Goal: Task Accomplishment & Management: Complete application form

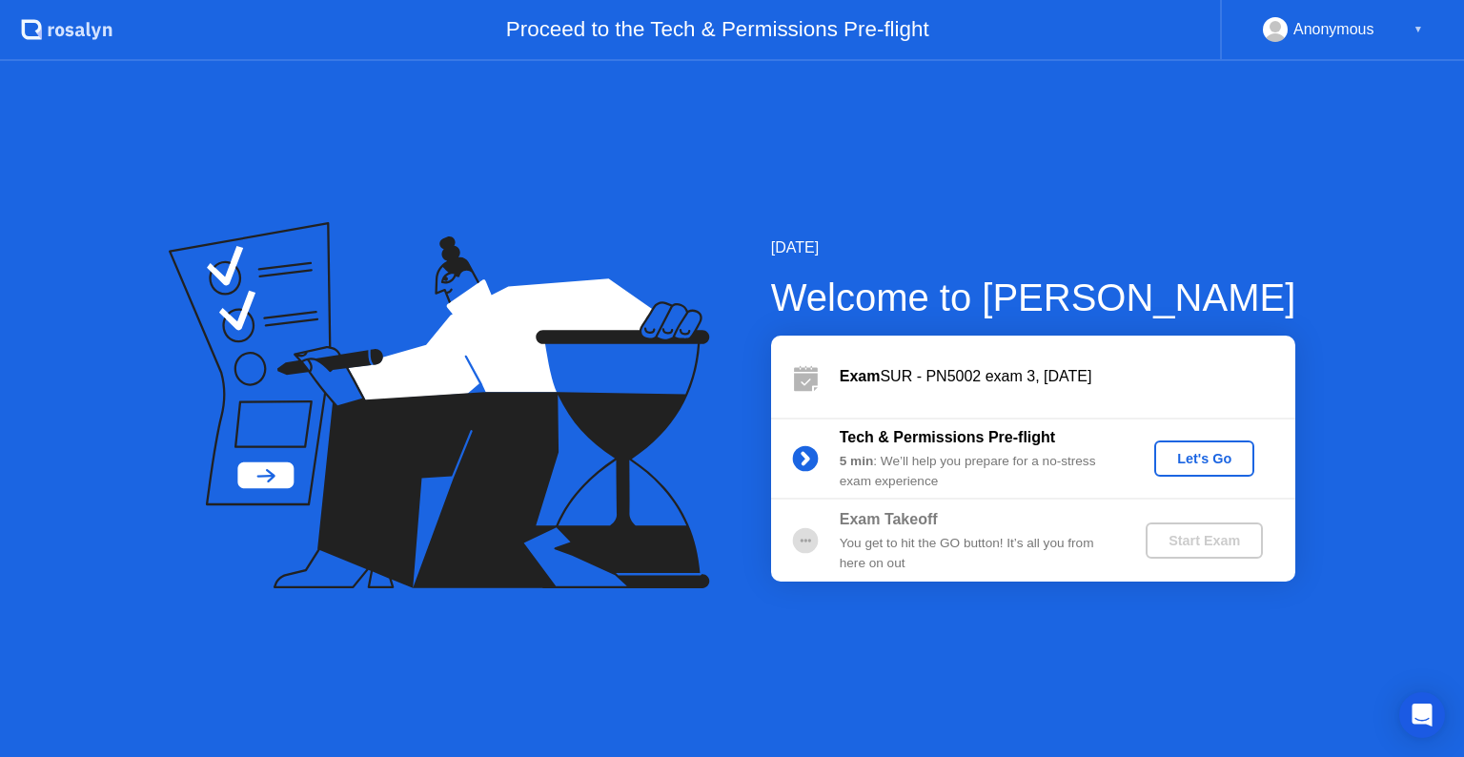
click at [1052, 615] on div "[DATE] Welcome to [PERSON_NAME] Exam SUR - PN5002 exam 3, [DATE] Tech & Permiss…" at bounding box center [732, 409] width 1464 height 696
click at [1205, 465] on div "Let's Go" at bounding box center [1204, 458] width 85 height 15
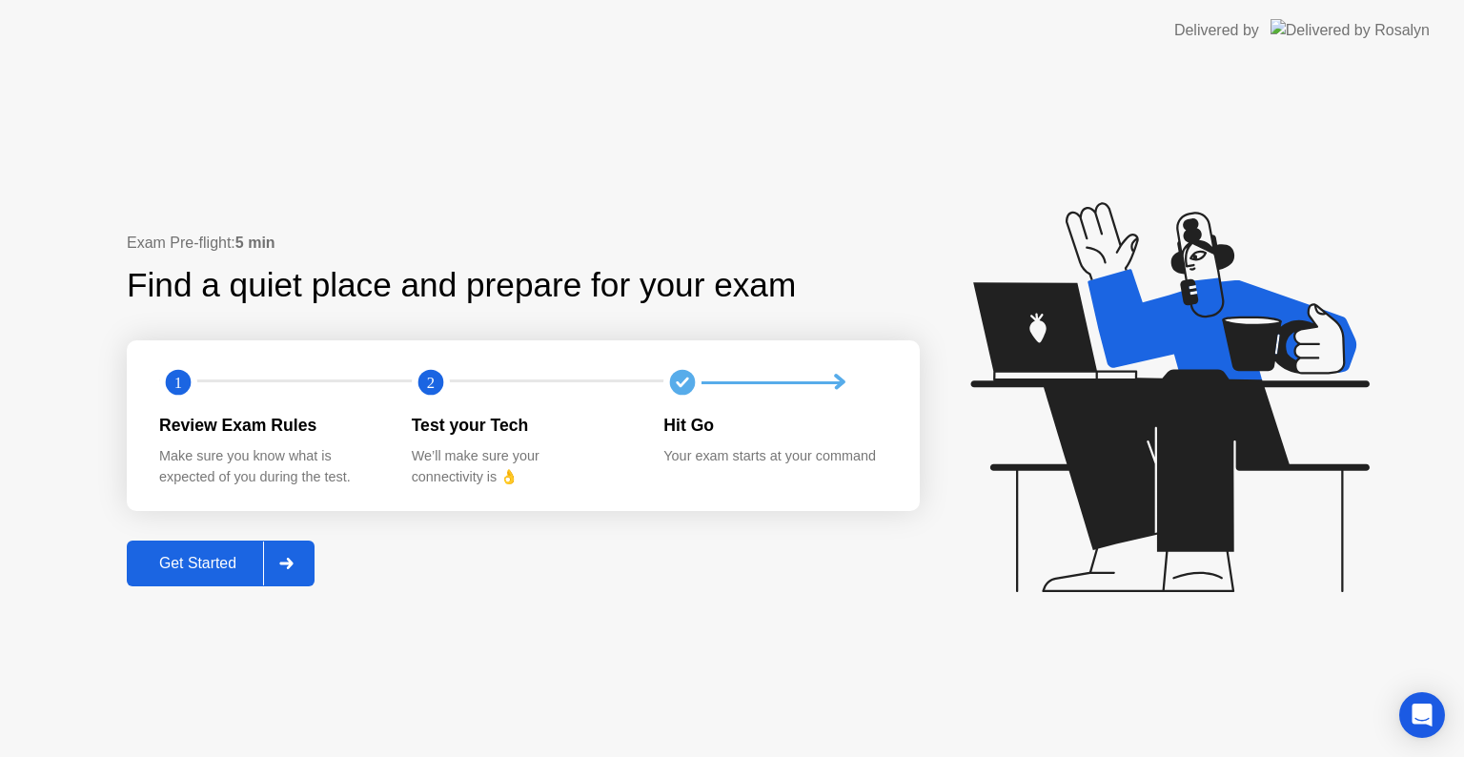
click at [1052, 618] on icon at bounding box center [1166, 406] width 492 height 488
click at [236, 555] on div "Get Started" at bounding box center [197, 563] width 131 height 17
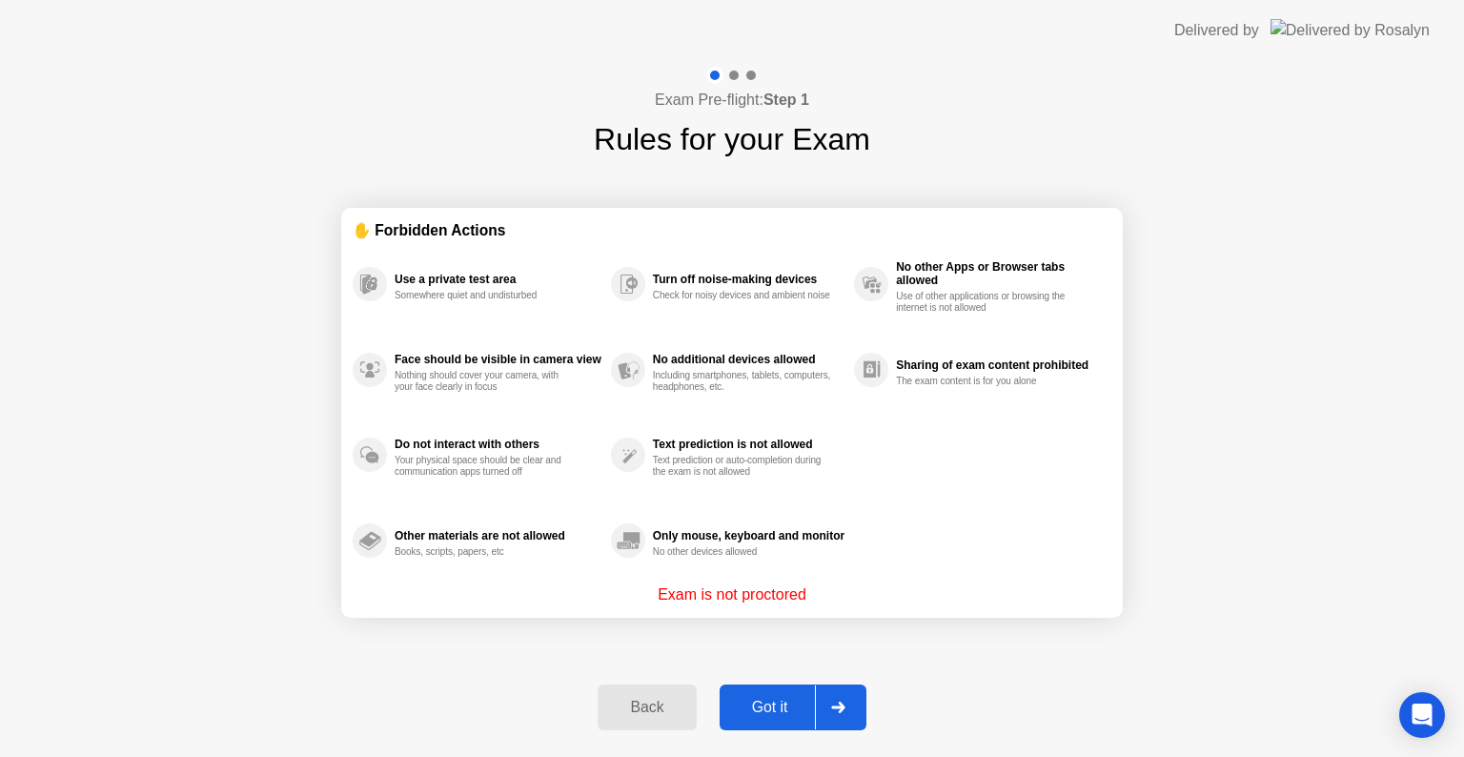
click at [786, 714] on div "Got it" at bounding box center [770, 707] width 90 height 17
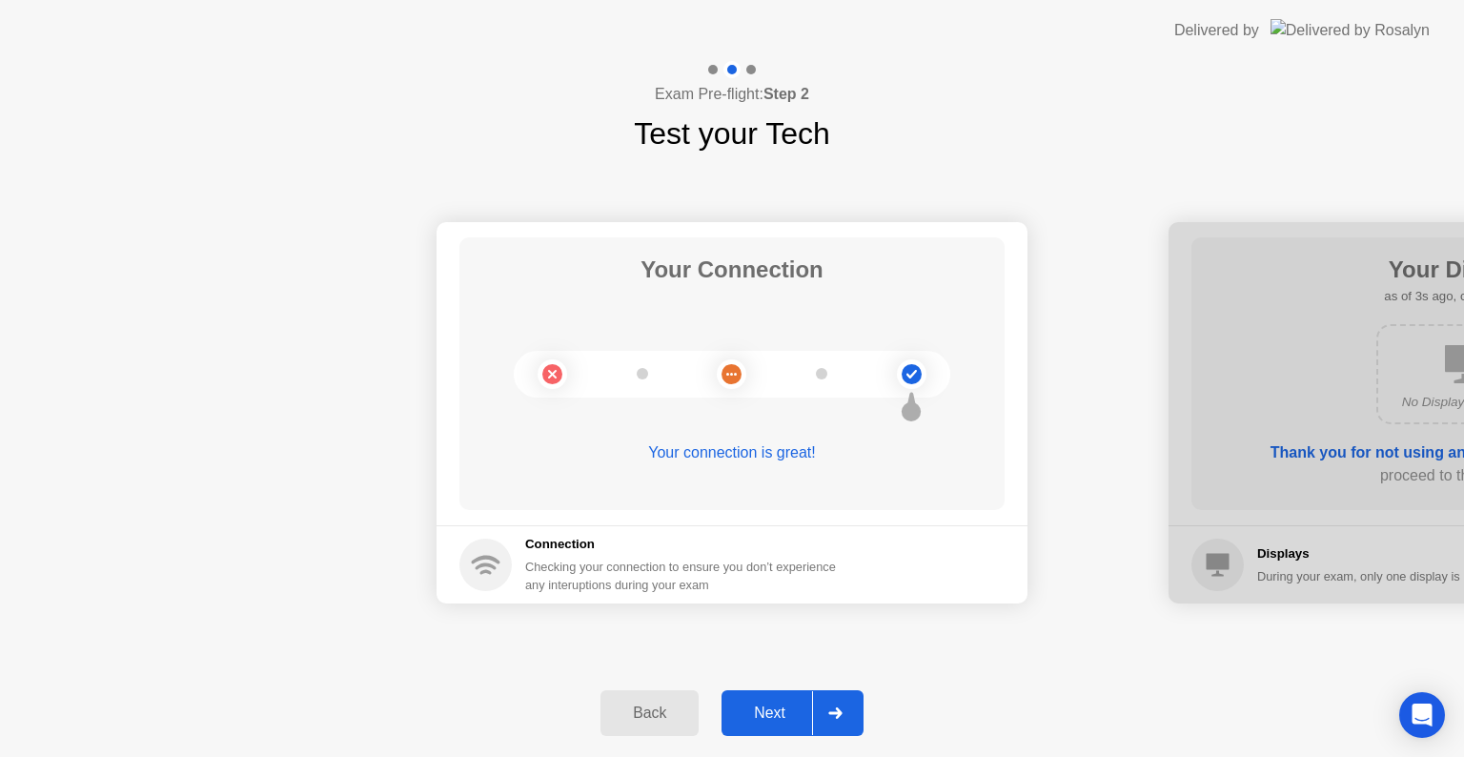
click at [836, 719] on div at bounding box center [835, 713] width 46 height 44
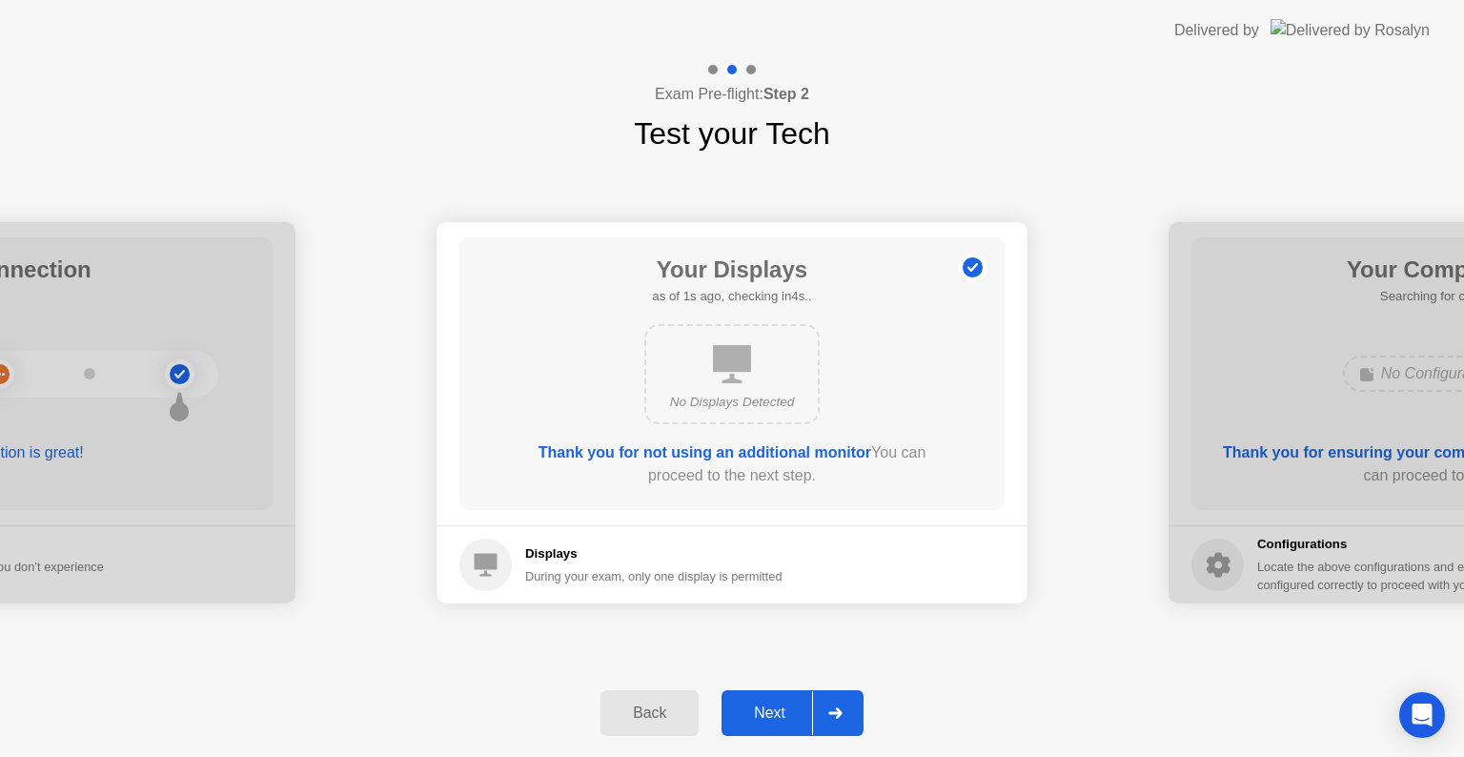
click at [836, 719] on div at bounding box center [835, 713] width 46 height 44
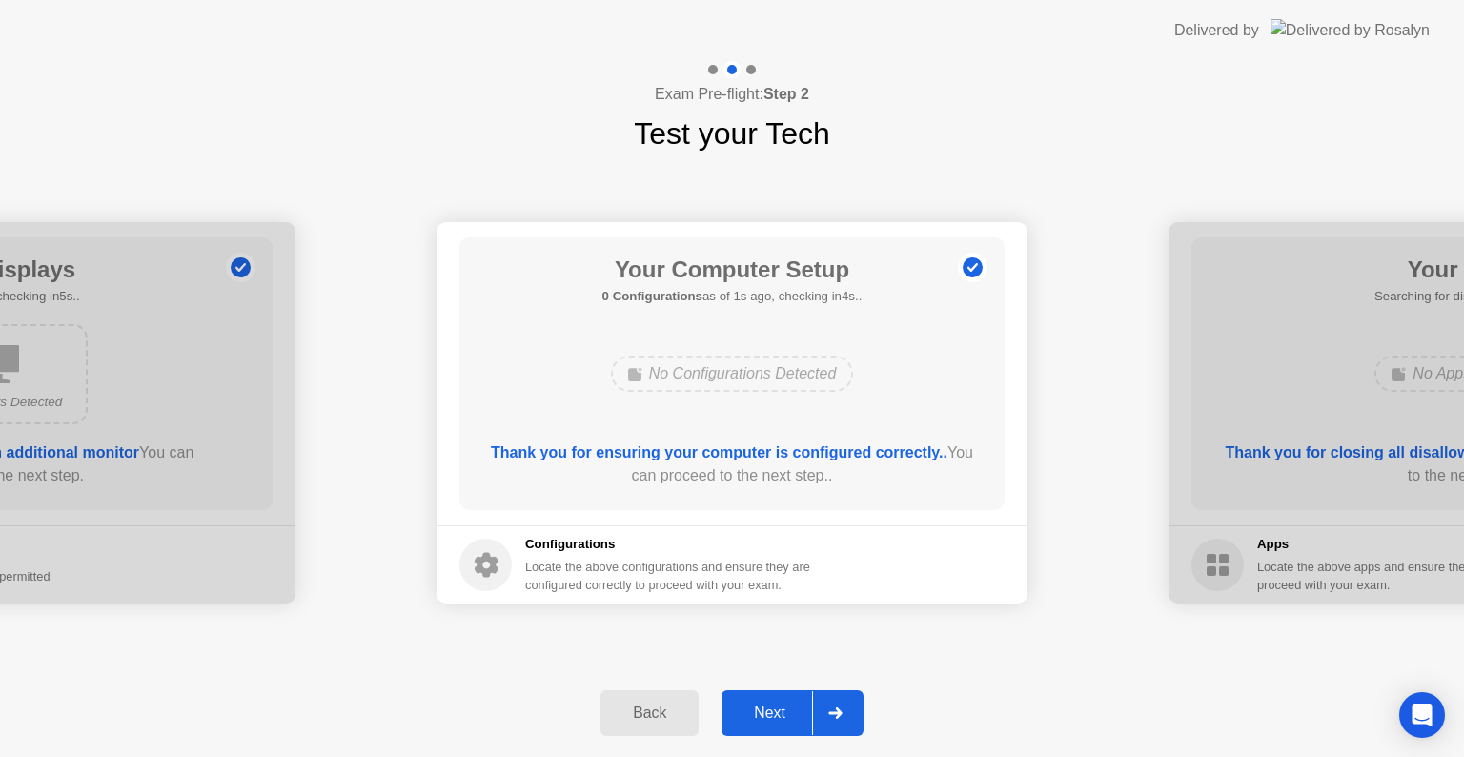
click at [851, 717] on div at bounding box center [835, 713] width 46 height 44
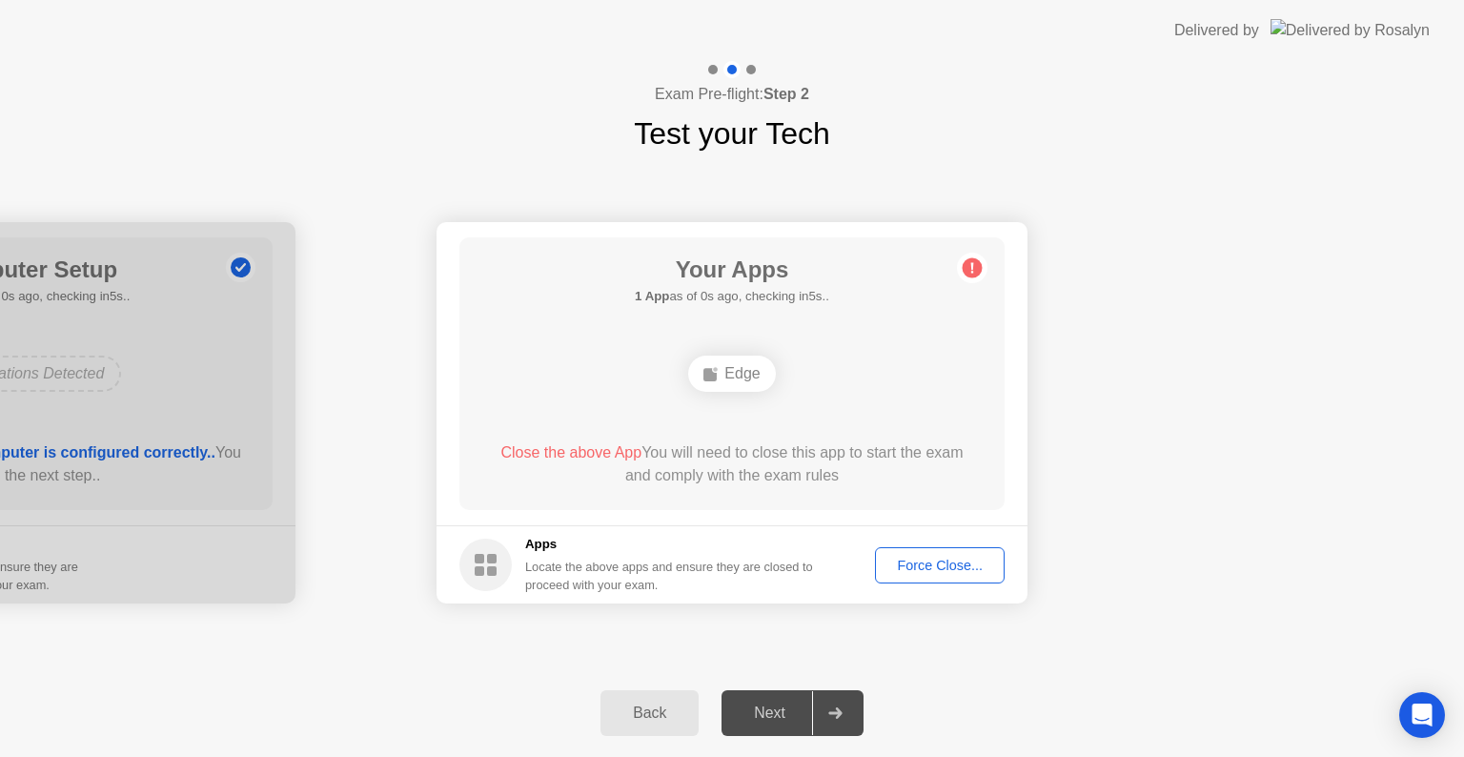
click at [955, 565] on div "Force Close..." at bounding box center [939, 564] width 116 height 15
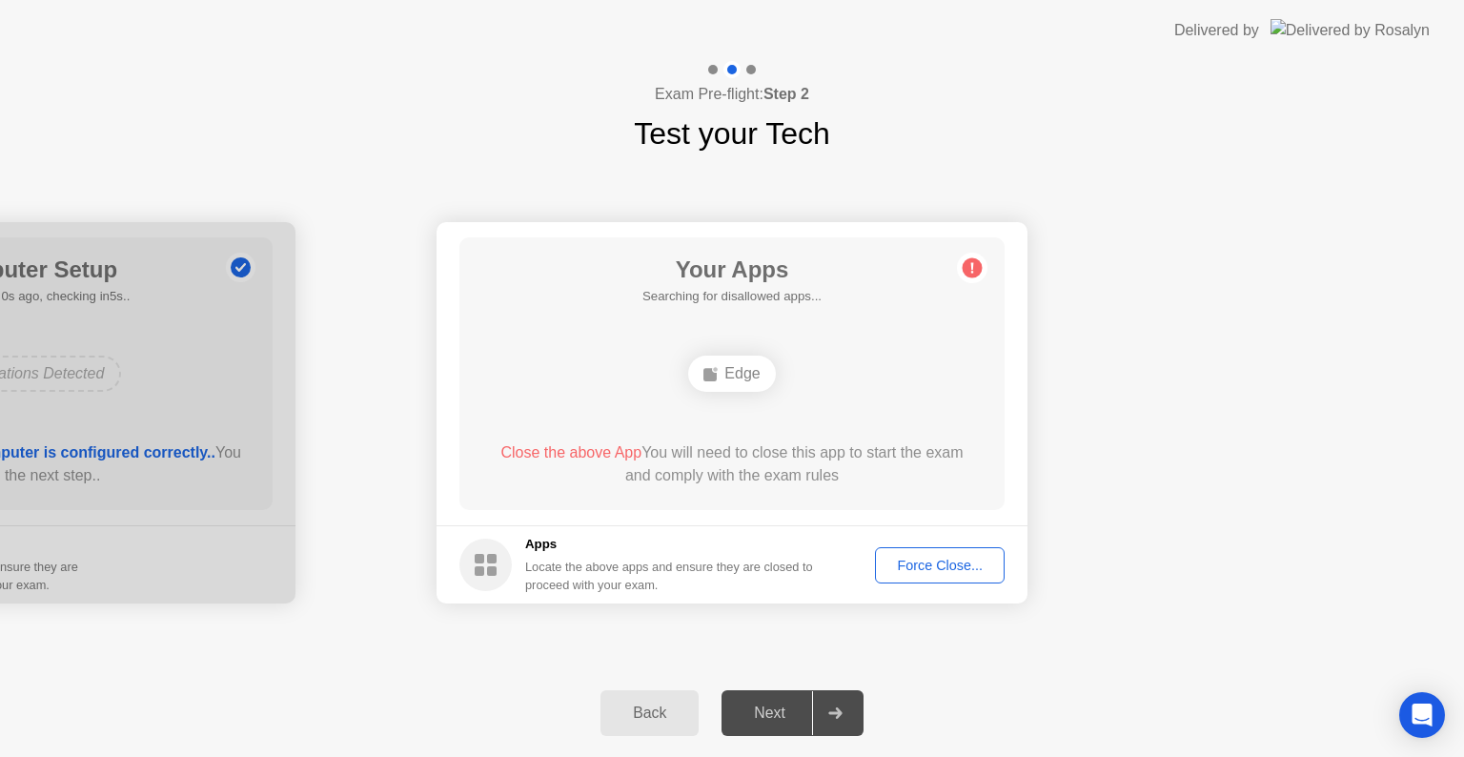
click at [964, 680] on div "Back Next" at bounding box center [732, 713] width 1464 height 88
click at [965, 560] on div "Force Close..." at bounding box center [939, 564] width 116 height 15
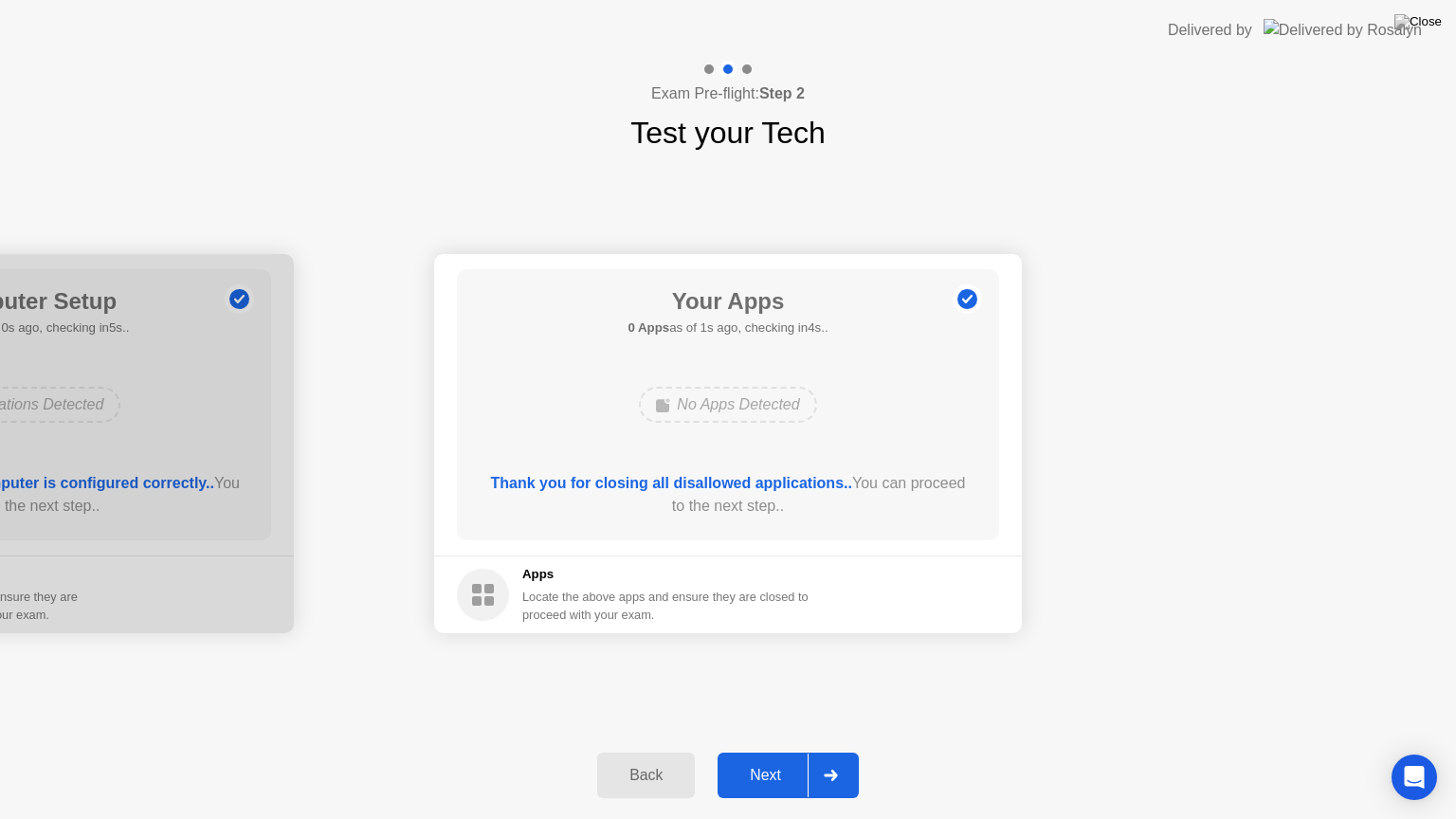
click at [777, 752] on div "Next" at bounding box center [765, 775] width 85 height 17
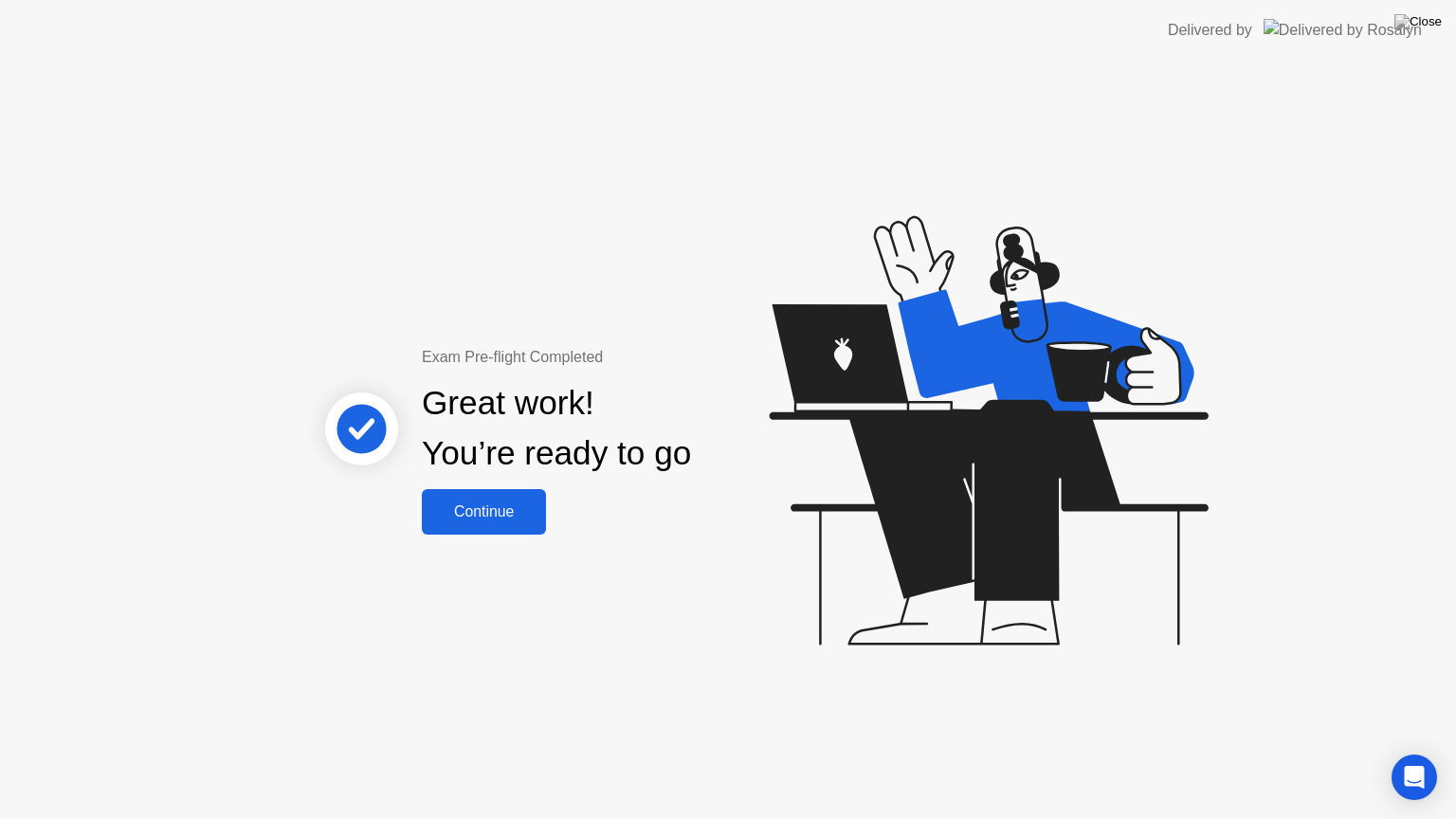
click at [505, 504] on div "Continue" at bounding box center [483, 512] width 112 height 17
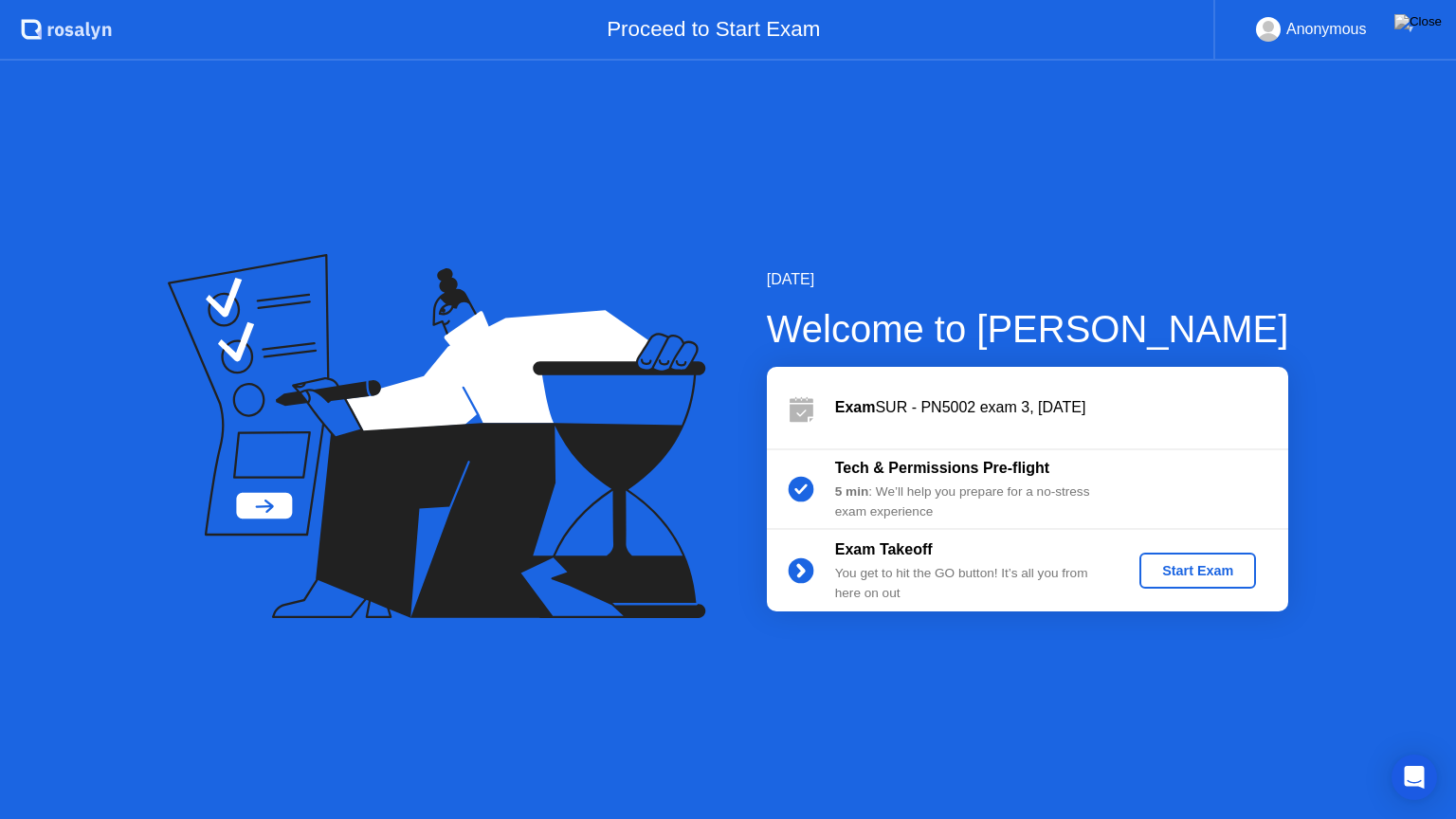
click at [1160, 567] on div "Start Exam" at bounding box center [1197, 570] width 101 height 15
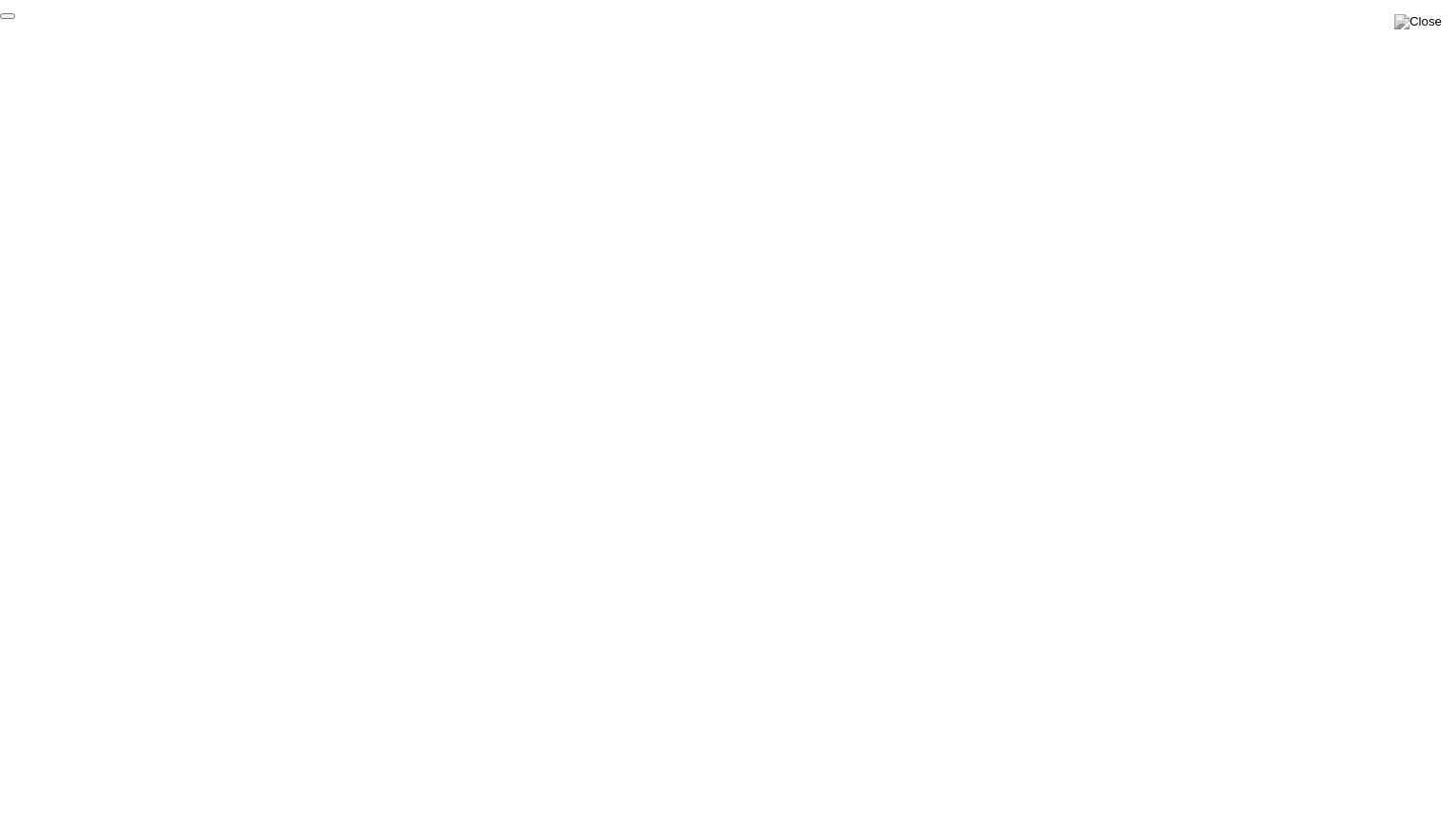
click div "End Proctoring Session"
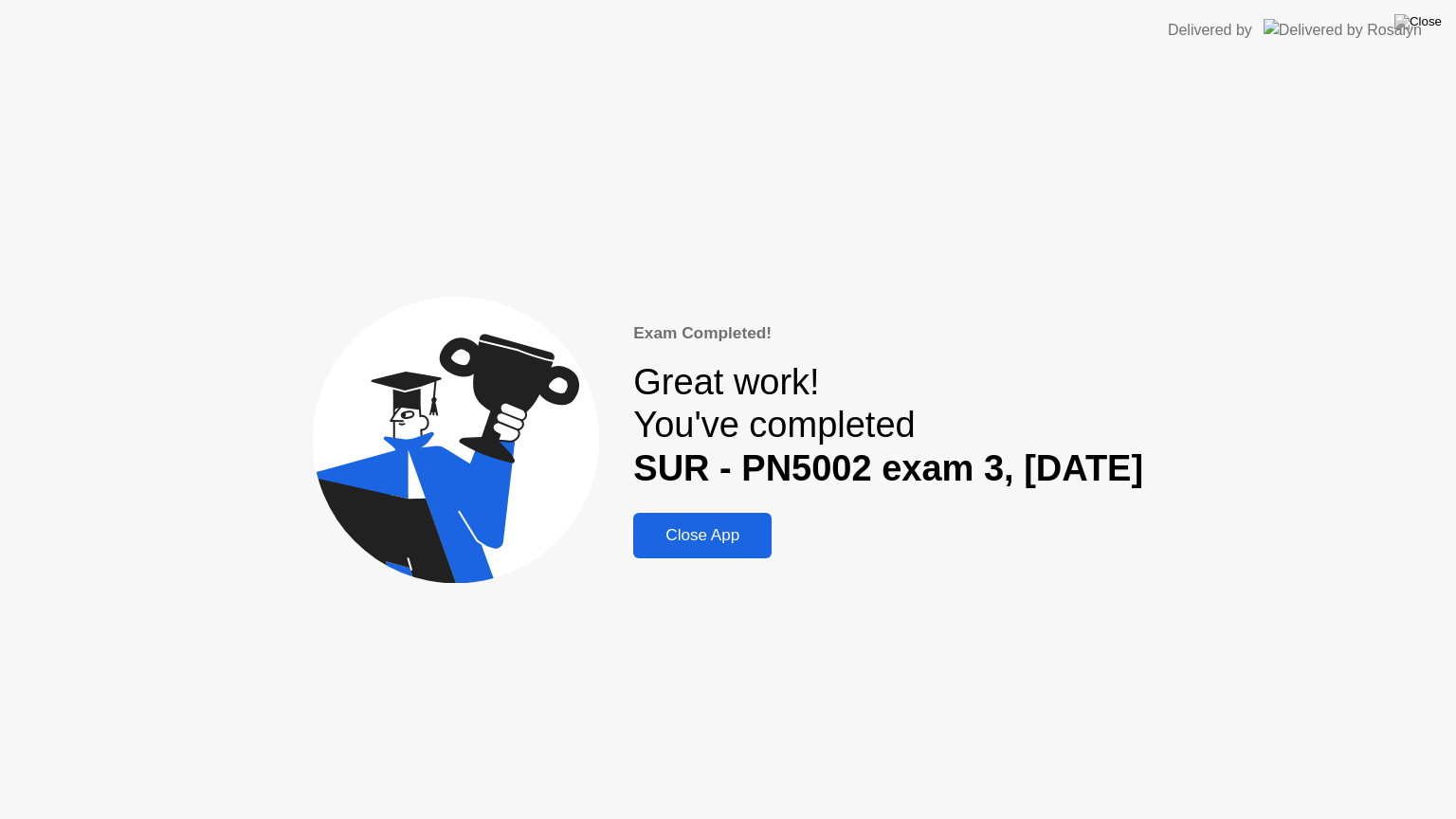
click at [706, 531] on div "Close App" at bounding box center [702, 535] width 127 height 19
